Goal: Transaction & Acquisition: Purchase product/service

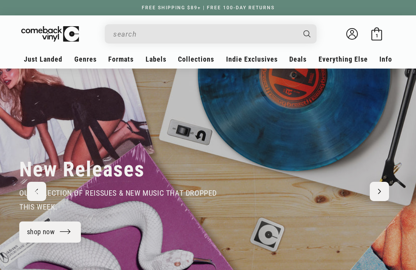
click at [228, 36] on input "Search" at bounding box center [204, 34] width 183 height 16
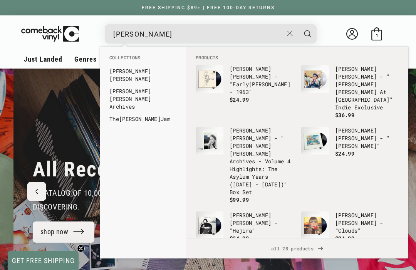
scroll to position [0, 832]
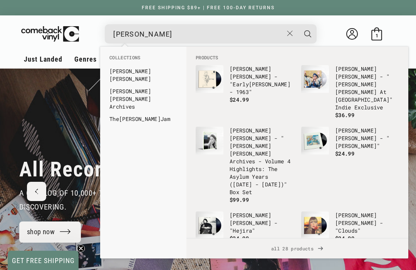
type input "[PERSON_NAME]"
click at [304, 247] on span "all 28 products" at bounding box center [298, 249] width 210 height 20
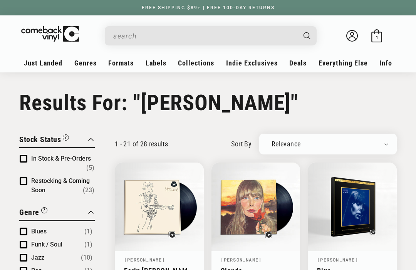
click at [369, 141] on select "Relevance Newly Added Popularity Artist (A-Z) Price (High To Low) Price (Low To…" at bounding box center [328, 144] width 121 height 8
type input "[PERSON_NAME]"
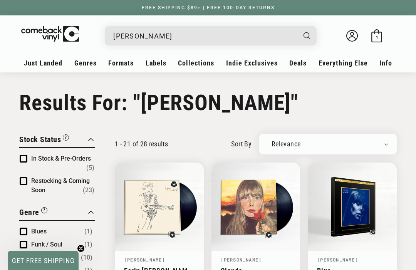
select select "price-descending"
